Goal: Task Accomplishment & Management: Manage account settings

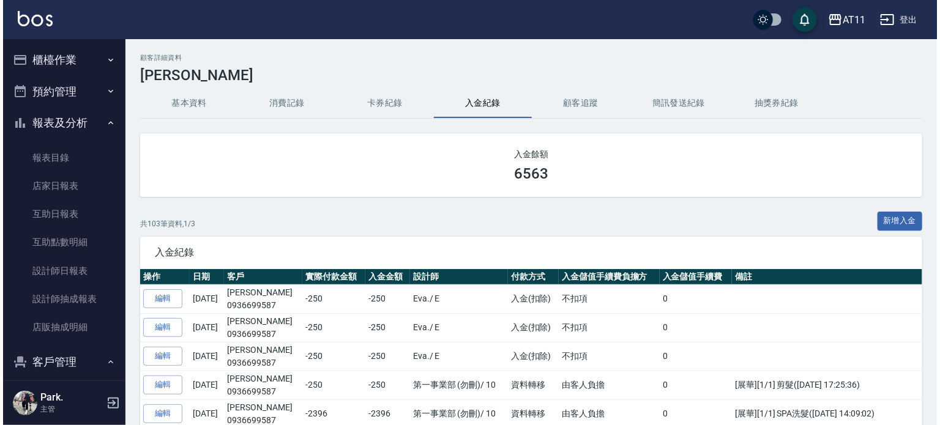
scroll to position [106, 0]
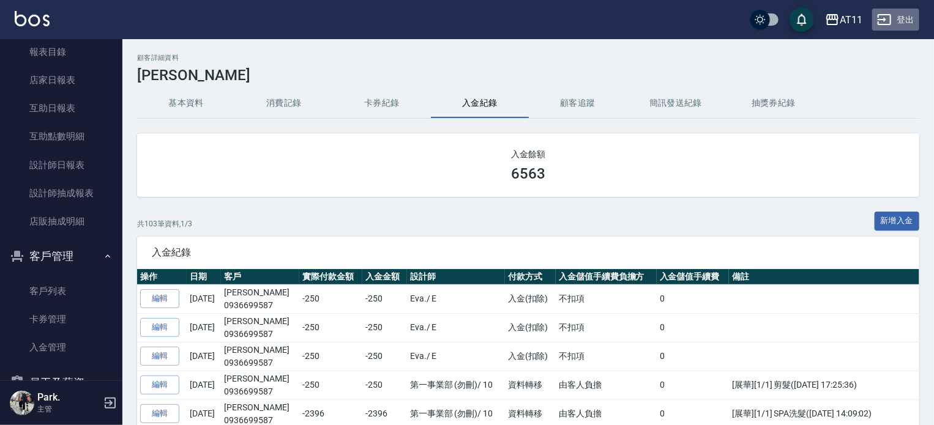
click at [893, 18] on button "登出" at bounding box center [895, 20] width 47 height 23
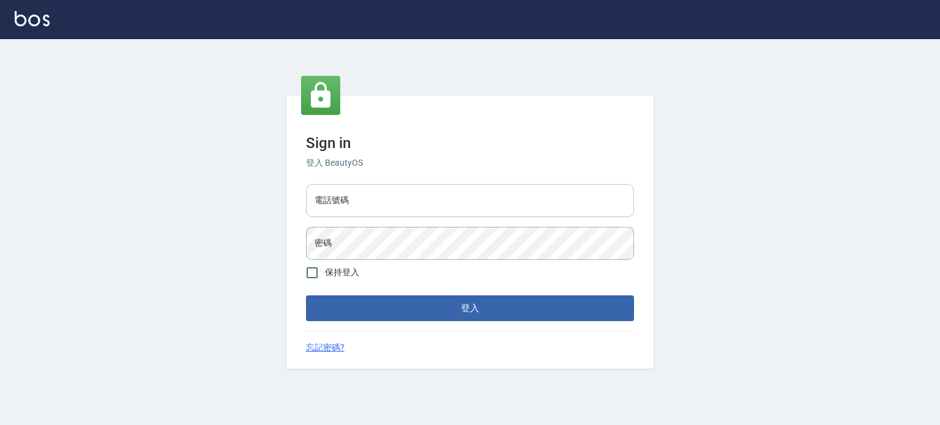
click at [451, 199] on input "電話號碼" at bounding box center [470, 200] width 328 height 33
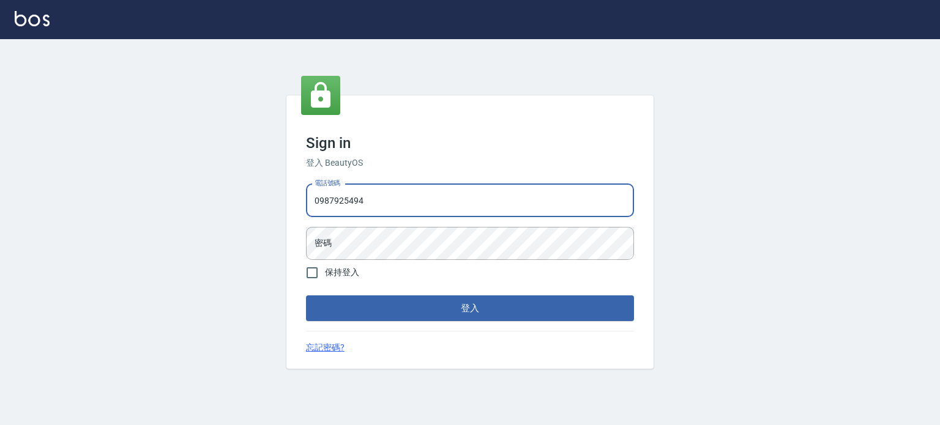
type input "0987925494"
click at [306, 296] on button "登入" at bounding box center [470, 309] width 328 height 26
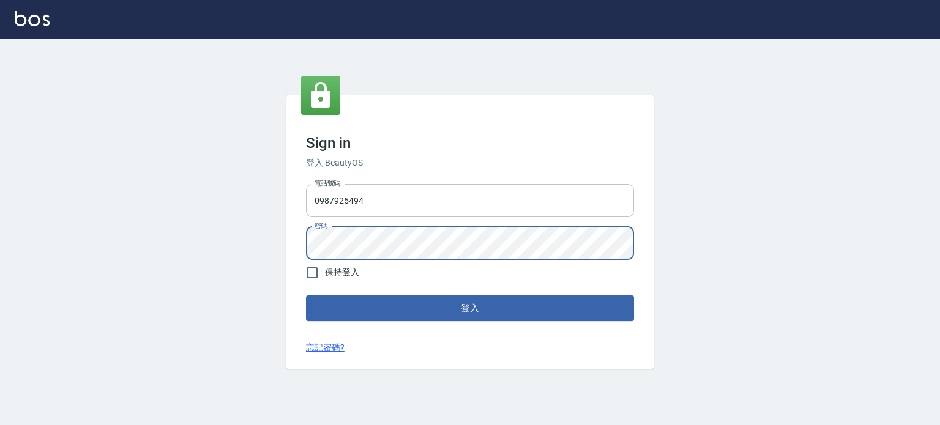
click at [306, 296] on button "登入" at bounding box center [470, 309] width 328 height 26
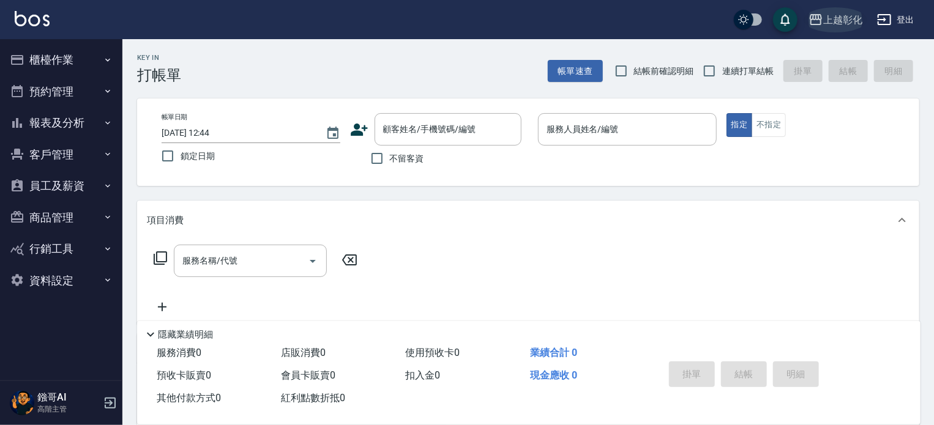
click at [847, 13] on div "上越彰化" at bounding box center [842, 19] width 39 height 15
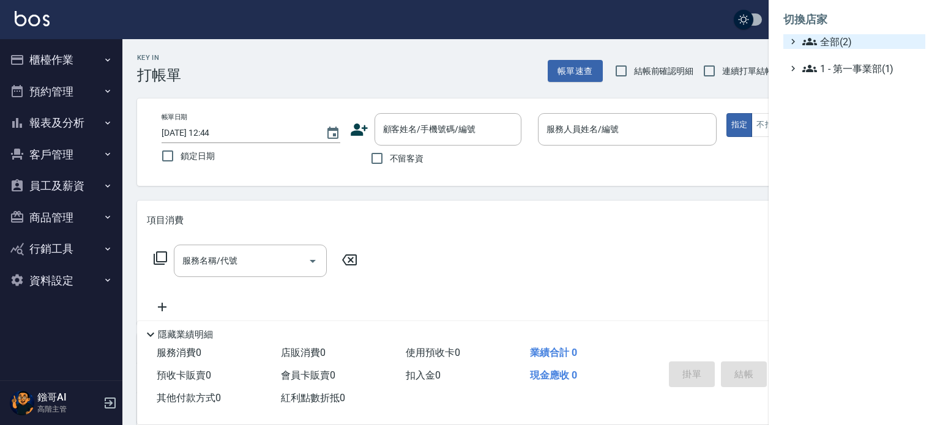
click at [825, 43] on span "全部(2)" at bounding box center [861, 41] width 118 height 15
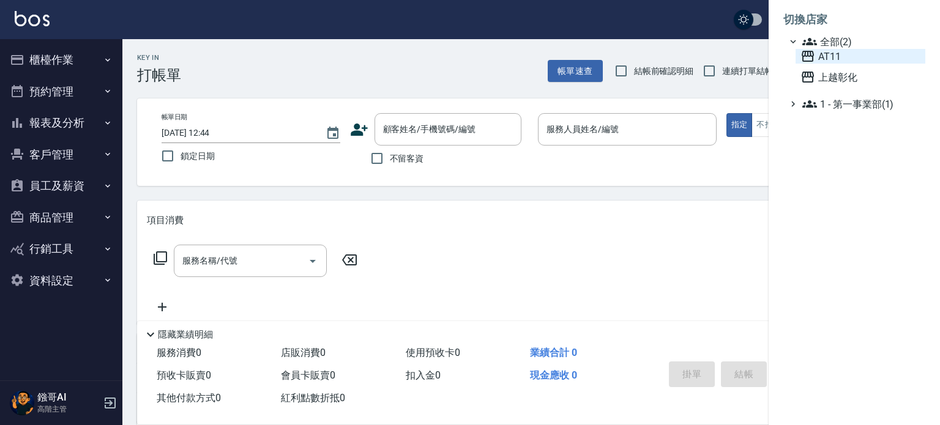
click at [830, 56] on span "AT11" at bounding box center [861, 56] width 120 height 15
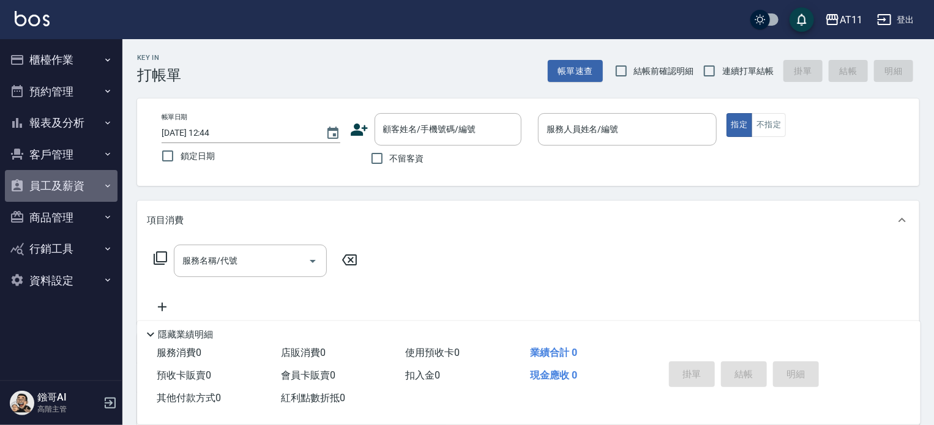
click at [62, 185] on button "員工及薪資" at bounding box center [61, 186] width 113 height 32
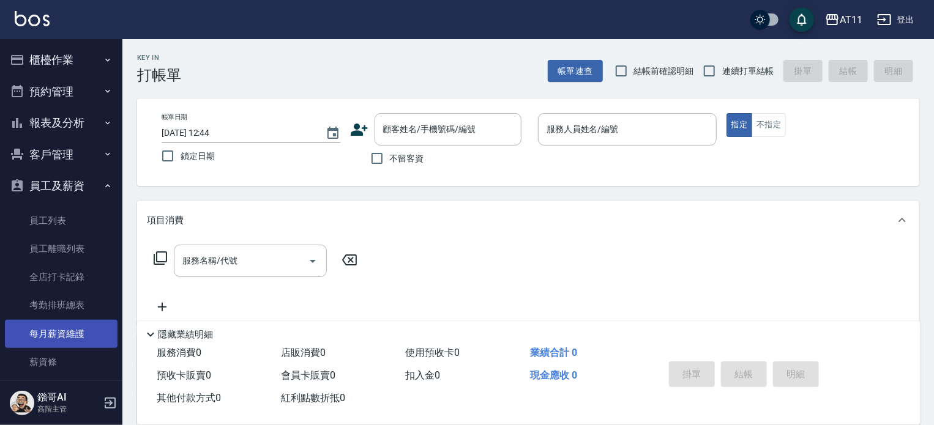
click at [61, 335] on link "每月薪資維護" at bounding box center [61, 334] width 113 height 28
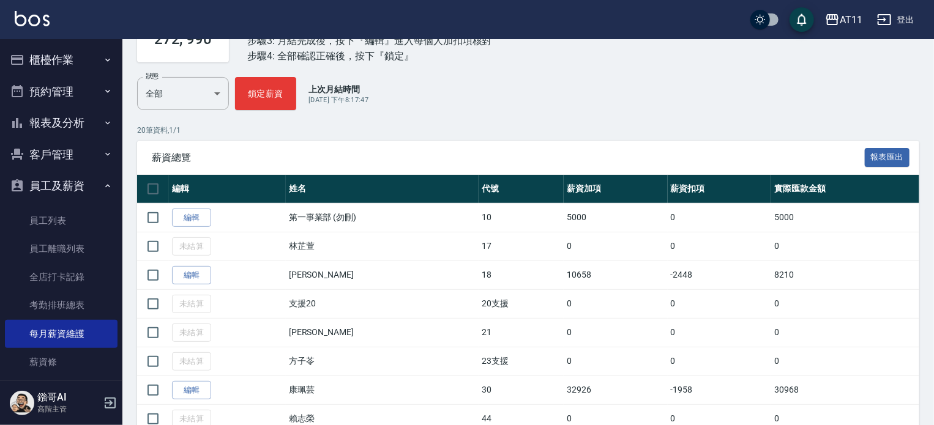
scroll to position [122, 0]
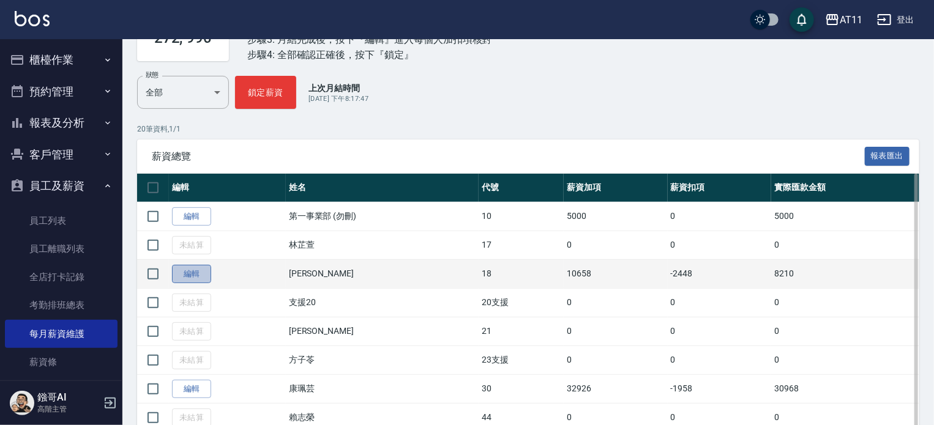
click at [186, 269] on link "編輯" at bounding box center [191, 274] width 39 height 19
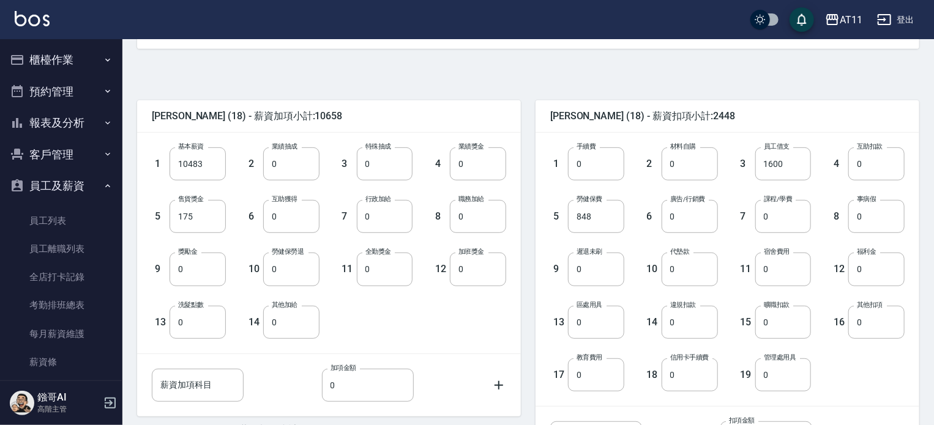
scroll to position [370, 0]
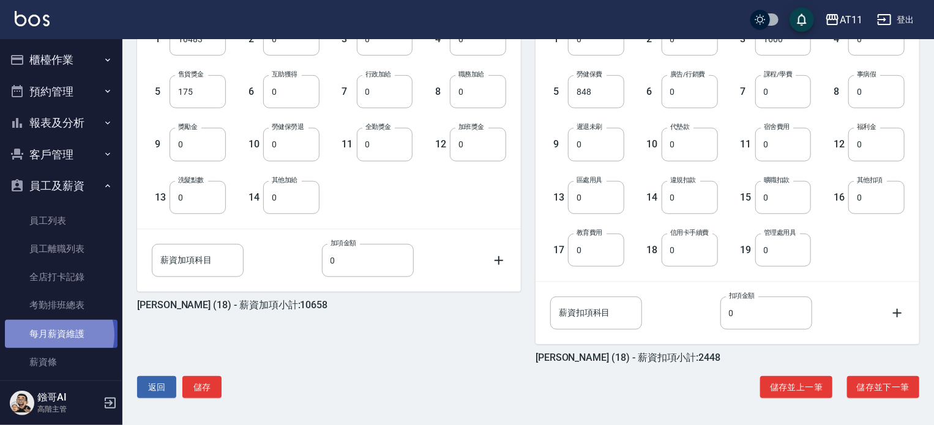
click at [56, 335] on link "每月薪資維護" at bounding box center [61, 334] width 113 height 28
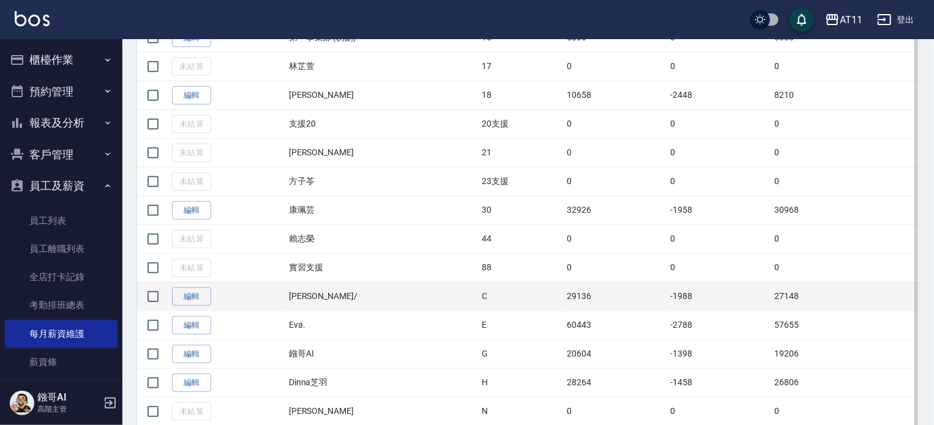
scroll to position [367, 0]
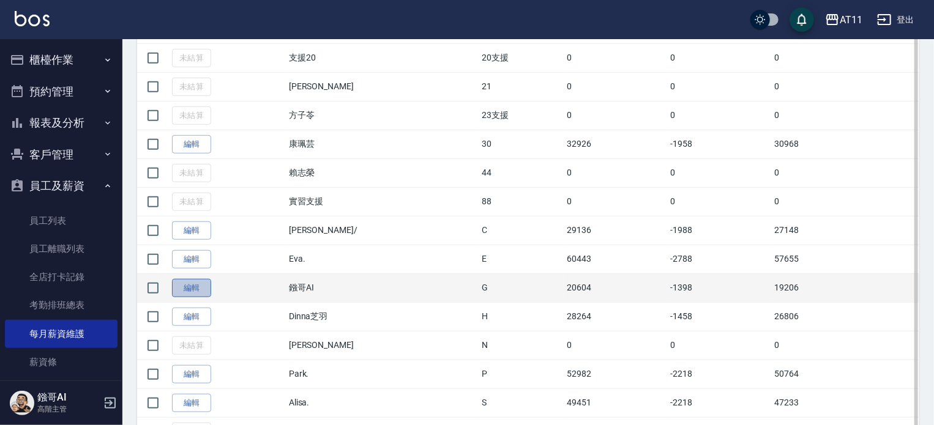
click at [200, 288] on link "編輯" at bounding box center [191, 288] width 39 height 19
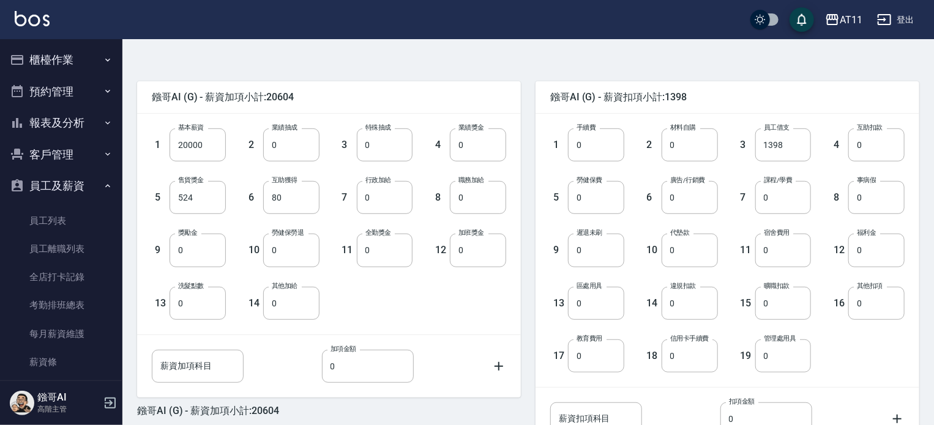
scroll to position [370, 0]
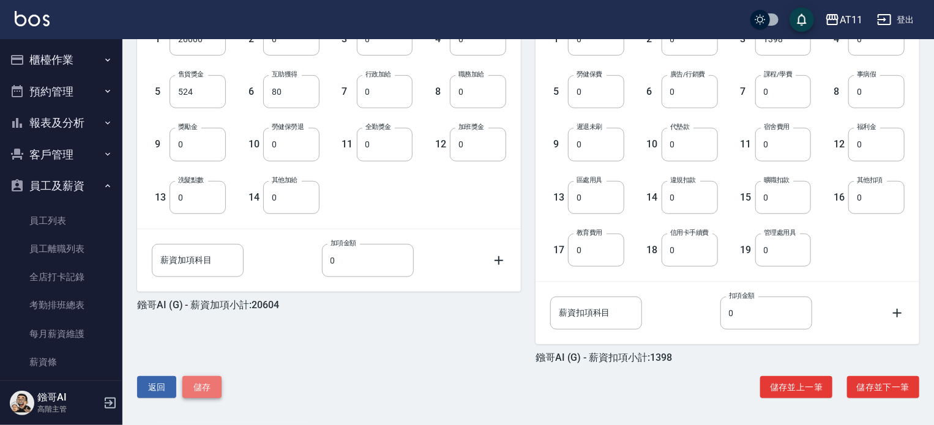
click at [215, 383] on button "儲存" at bounding box center [201, 387] width 39 height 23
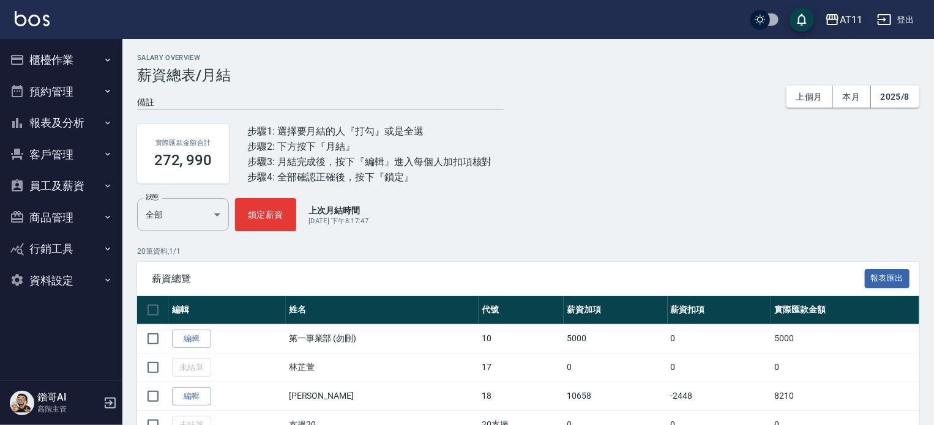
click at [840, 18] on icon "button" at bounding box center [832, 19] width 15 height 15
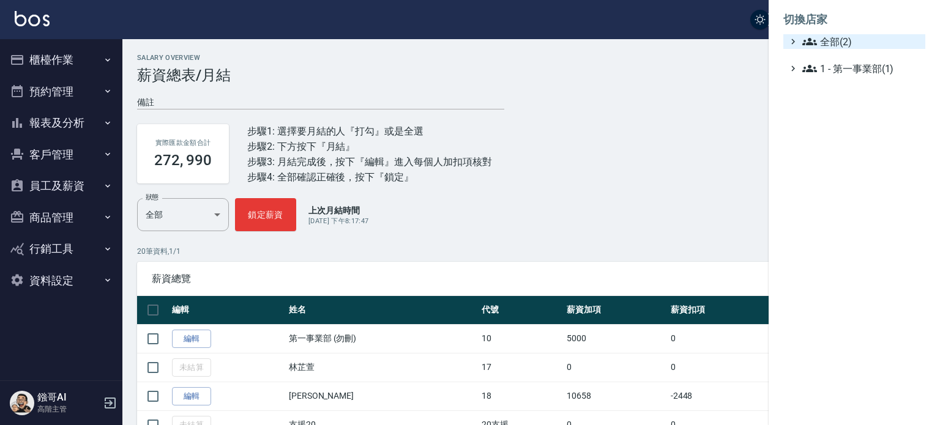
click at [834, 46] on span "全部(2)" at bounding box center [861, 41] width 118 height 15
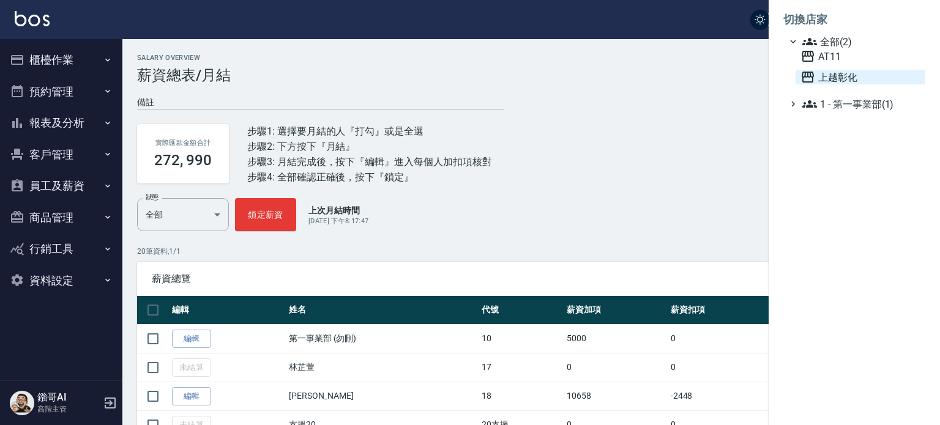
click at [826, 80] on span "上越彰化" at bounding box center [861, 77] width 120 height 15
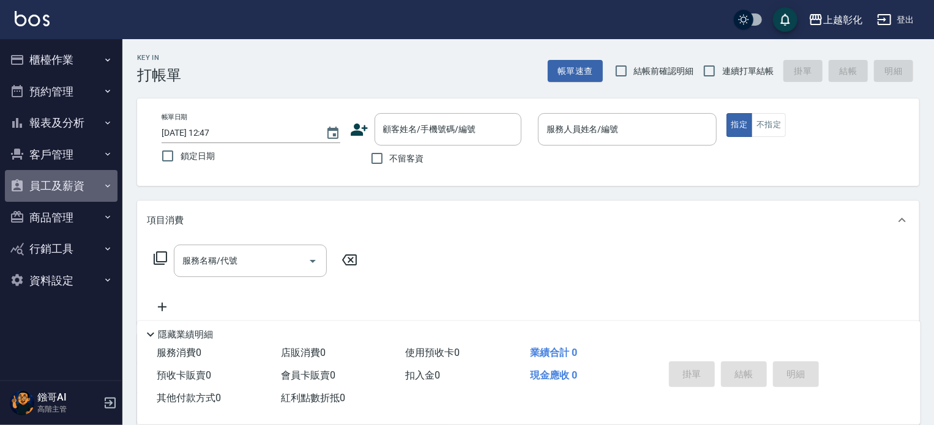
click at [68, 190] on button "員工及薪資" at bounding box center [61, 186] width 113 height 32
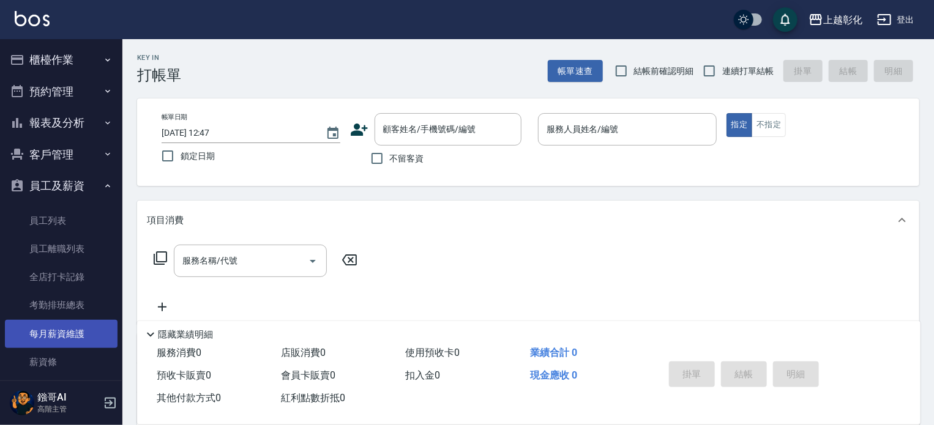
drag, startPoint x: 64, startPoint y: 329, endPoint x: 76, endPoint y: 329, distance: 12.2
click at [65, 329] on link "每月薪資維護" at bounding box center [61, 334] width 113 height 28
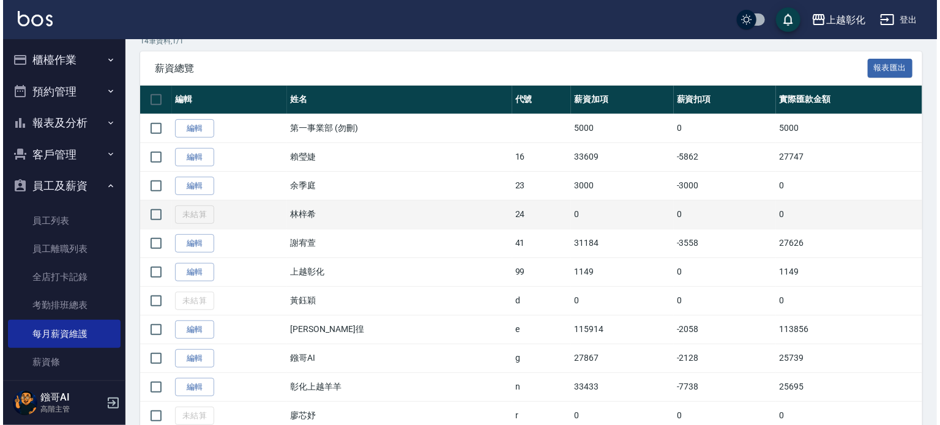
scroll to position [217, 0]
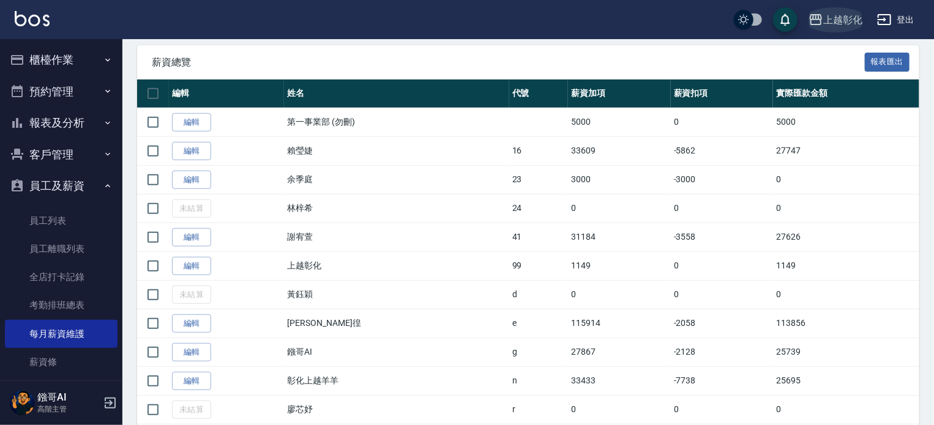
click at [842, 21] on div "上越彰化" at bounding box center [842, 19] width 39 height 15
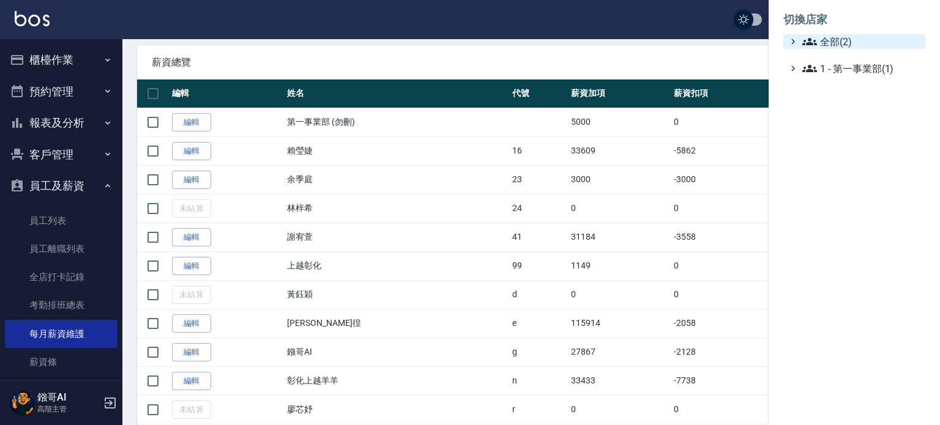
click at [828, 39] on span "全部(2)" at bounding box center [861, 41] width 118 height 15
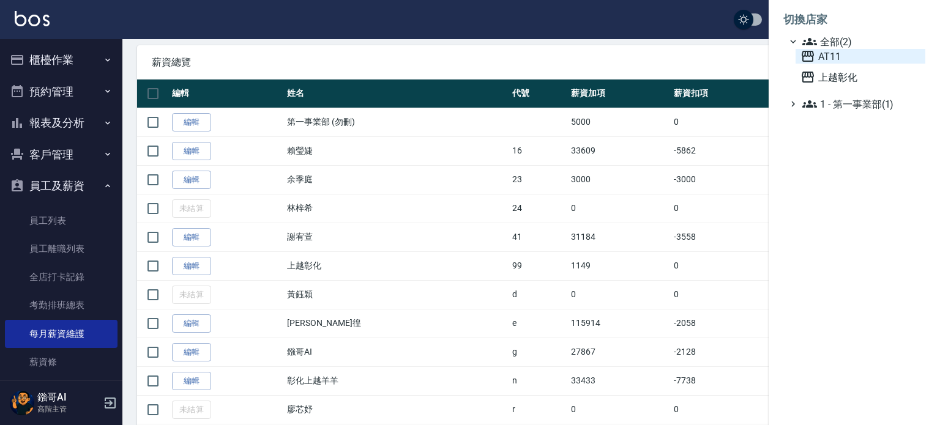
click at [828, 54] on span "AT11" at bounding box center [861, 56] width 120 height 15
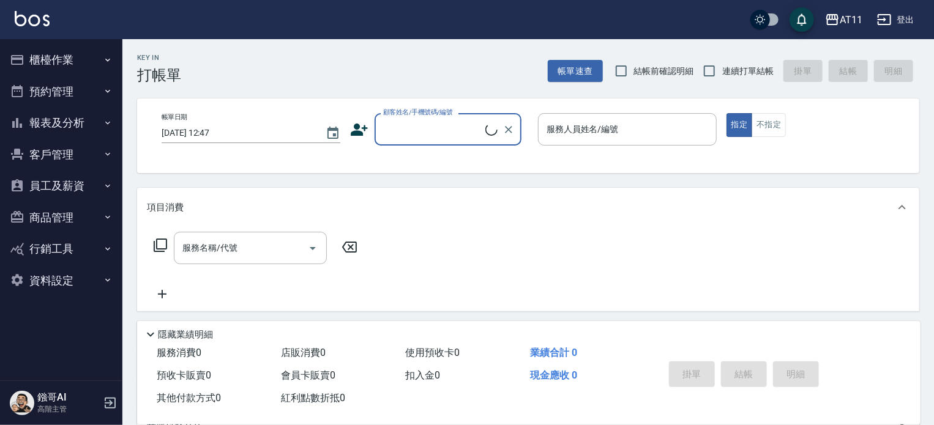
click at [61, 191] on button "員工及薪資" at bounding box center [61, 186] width 113 height 32
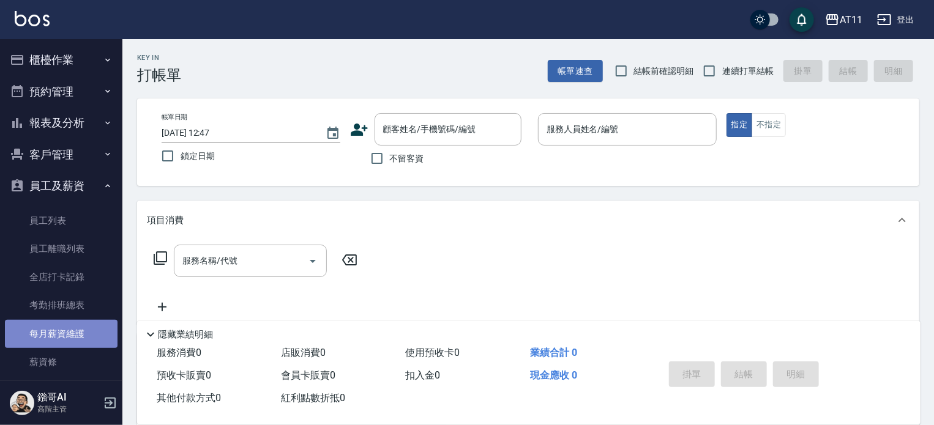
click at [68, 329] on link "每月薪資維護" at bounding box center [61, 334] width 113 height 28
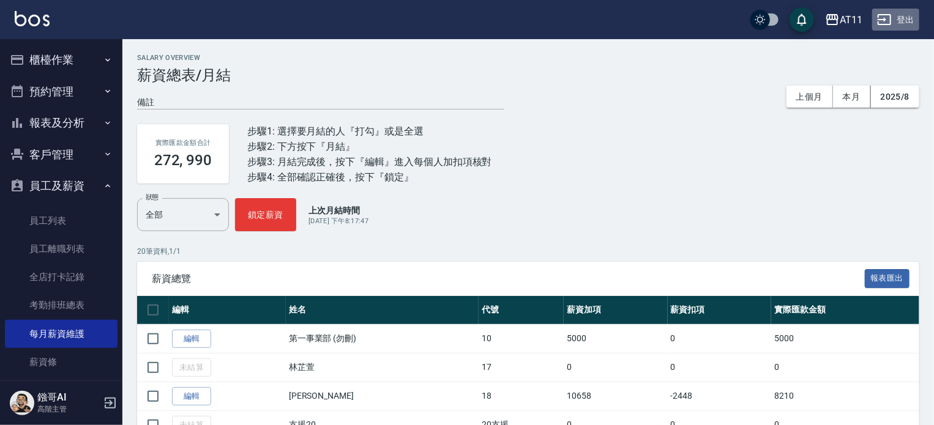
click at [906, 20] on button "登出" at bounding box center [895, 20] width 47 height 23
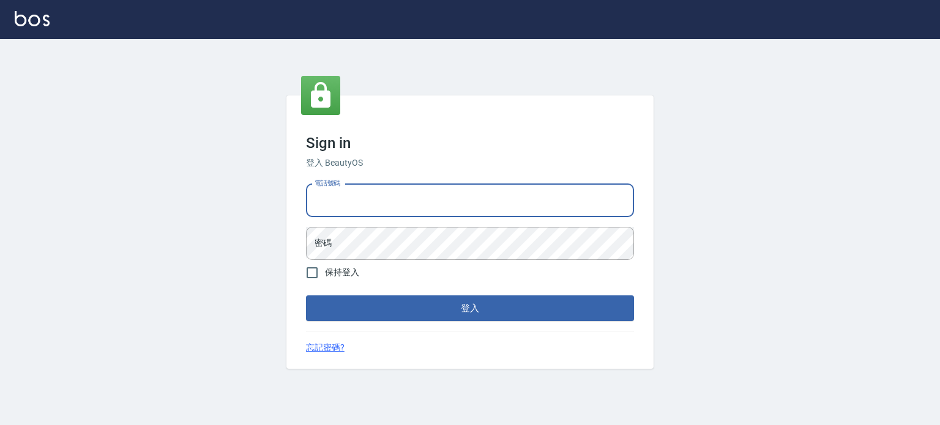
click at [436, 188] on input "電話號碼" at bounding box center [470, 200] width 328 height 33
type input "0953539532"
click at [306, 296] on button "登入" at bounding box center [470, 309] width 328 height 26
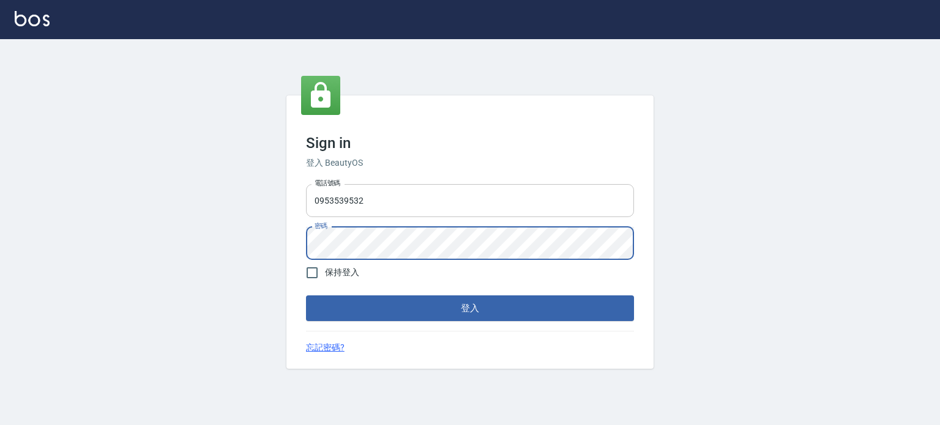
click at [306, 296] on button "登入" at bounding box center [470, 309] width 328 height 26
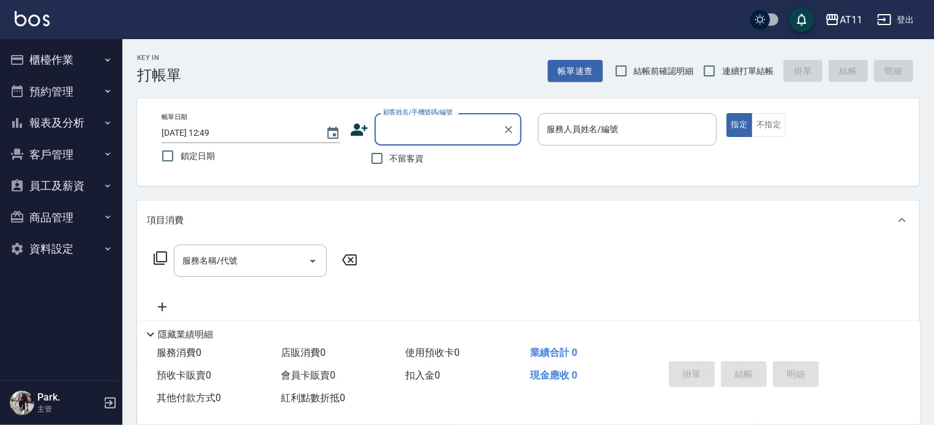
click at [71, 58] on button "櫃檯作業" at bounding box center [61, 60] width 113 height 32
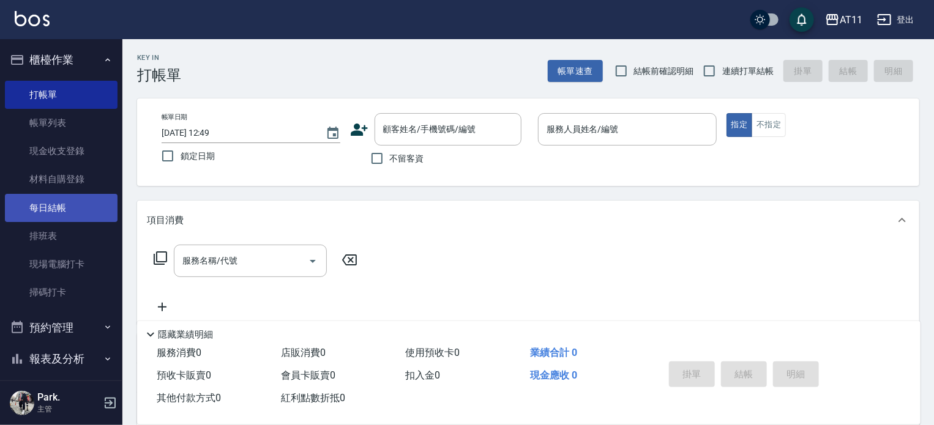
click at [64, 205] on link "每日結帳" at bounding box center [61, 208] width 113 height 28
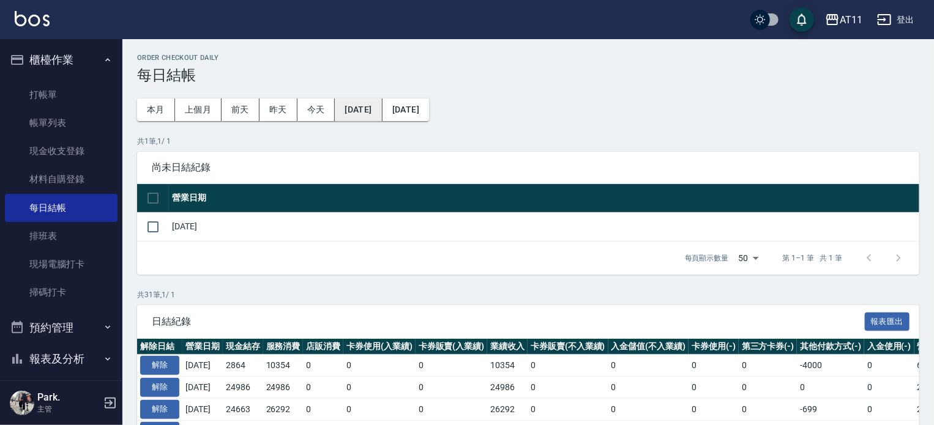
drag, startPoint x: 401, startPoint y: 117, endPoint x: 394, endPoint y: 113, distance: 8.0
click at [382, 113] on button "[DATE]" at bounding box center [358, 110] width 47 height 23
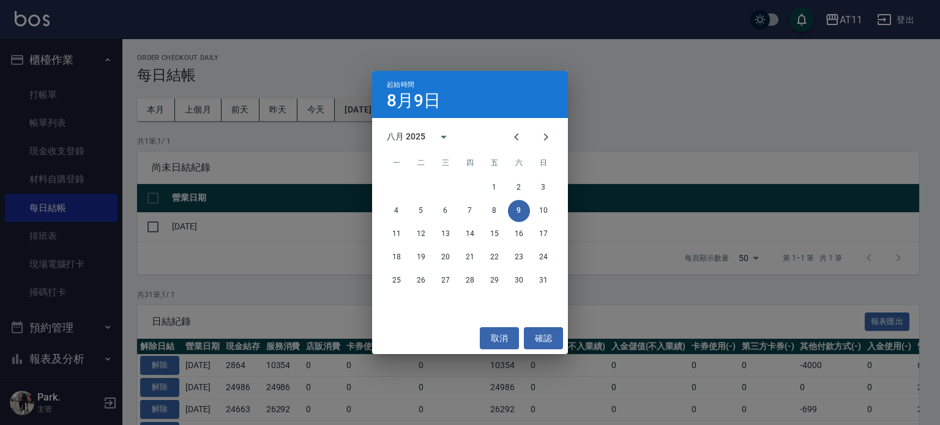
click at [381, 111] on div "起始時間 8月9日" at bounding box center [470, 94] width 196 height 47
click at [543, 281] on button "31" at bounding box center [543, 281] width 22 height 22
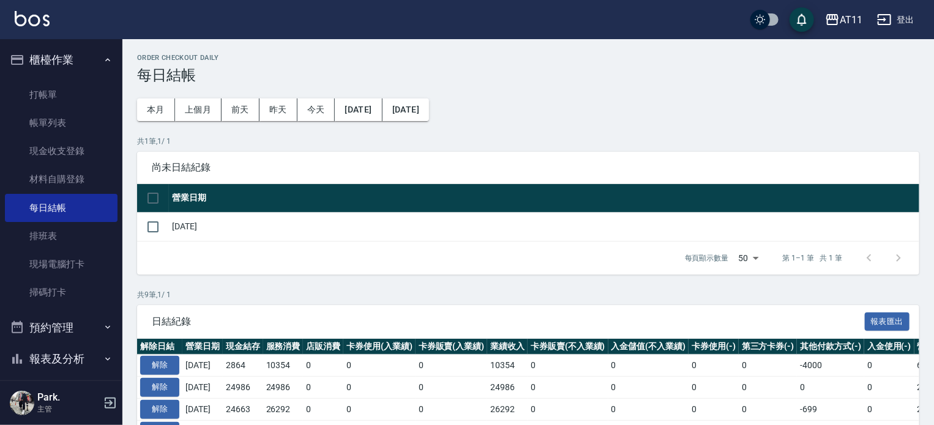
click at [79, 58] on button "櫃檯作業" at bounding box center [61, 60] width 113 height 32
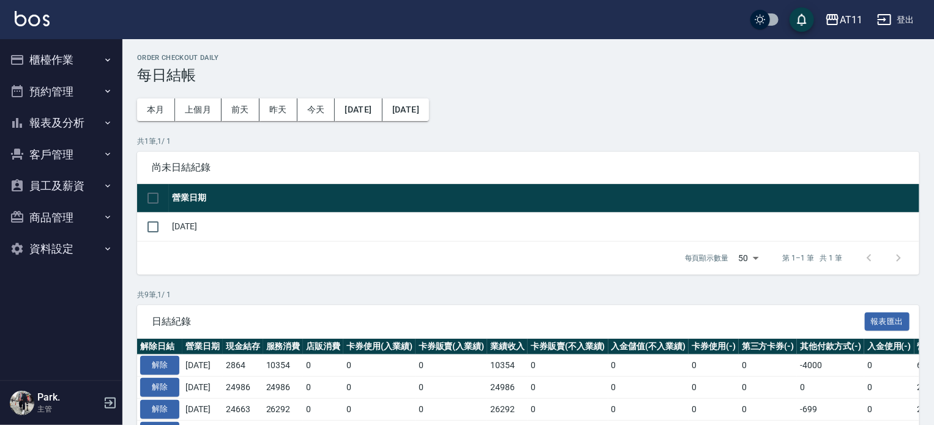
click at [65, 58] on button "櫃檯作業" at bounding box center [61, 60] width 113 height 32
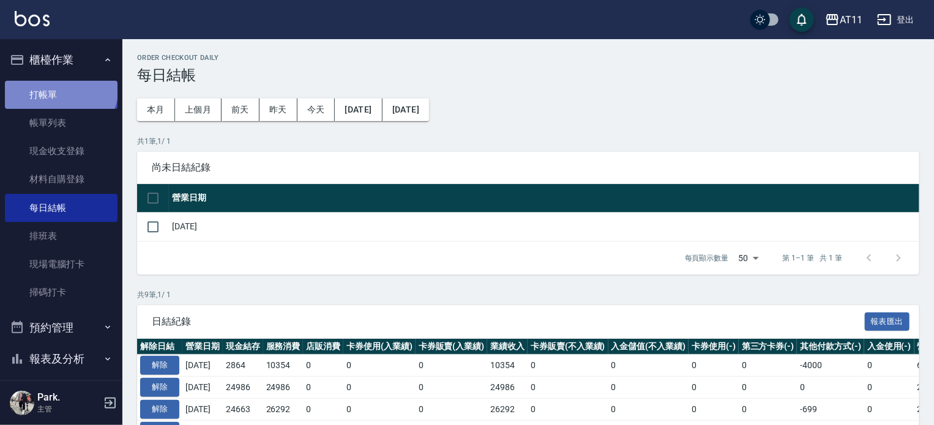
click at [59, 87] on link "打帳單" at bounding box center [61, 95] width 113 height 28
